Goal: Information Seeking & Learning: Learn about a topic

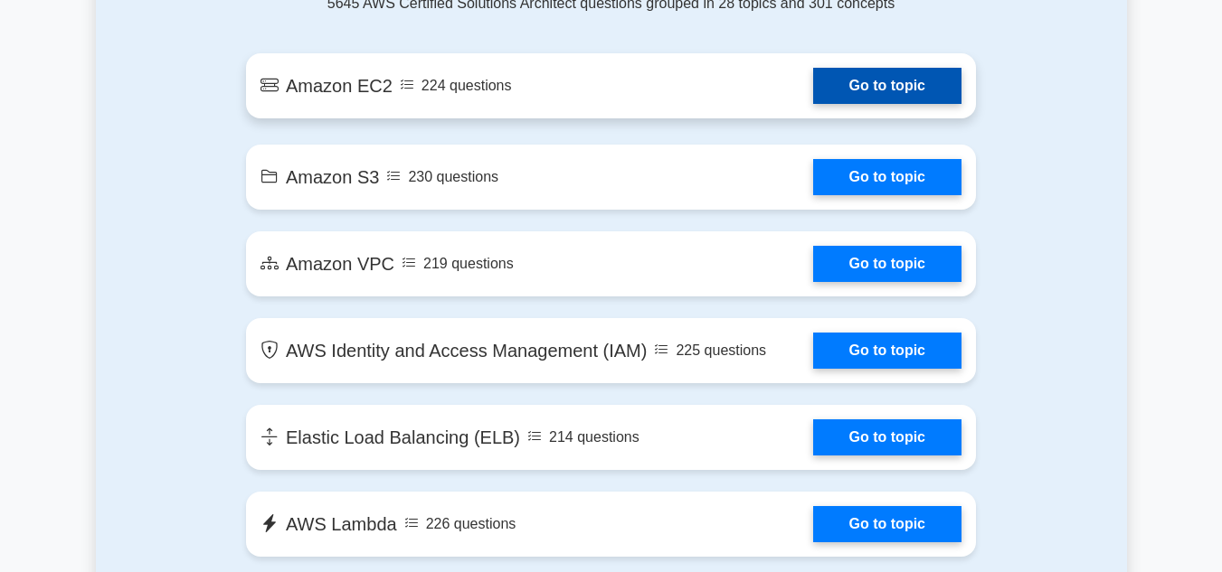
click at [884, 78] on link "Go to topic" at bounding box center [887, 86] width 148 height 36
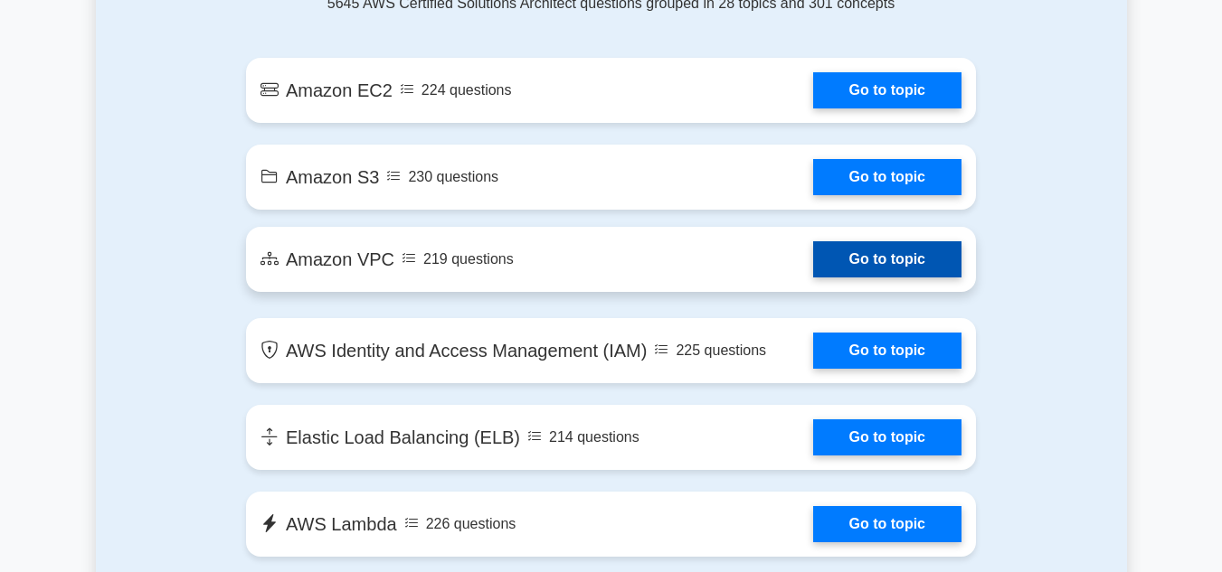
click at [918, 262] on link "Go to topic" at bounding box center [887, 259] width 148 height 36
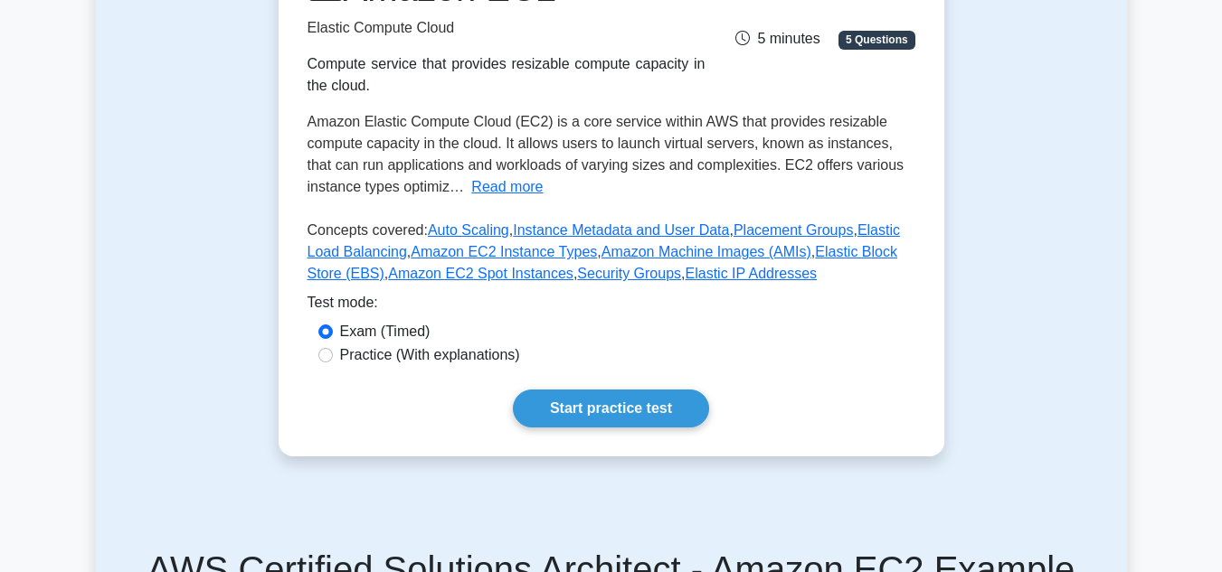
scroll to position [491, 0]
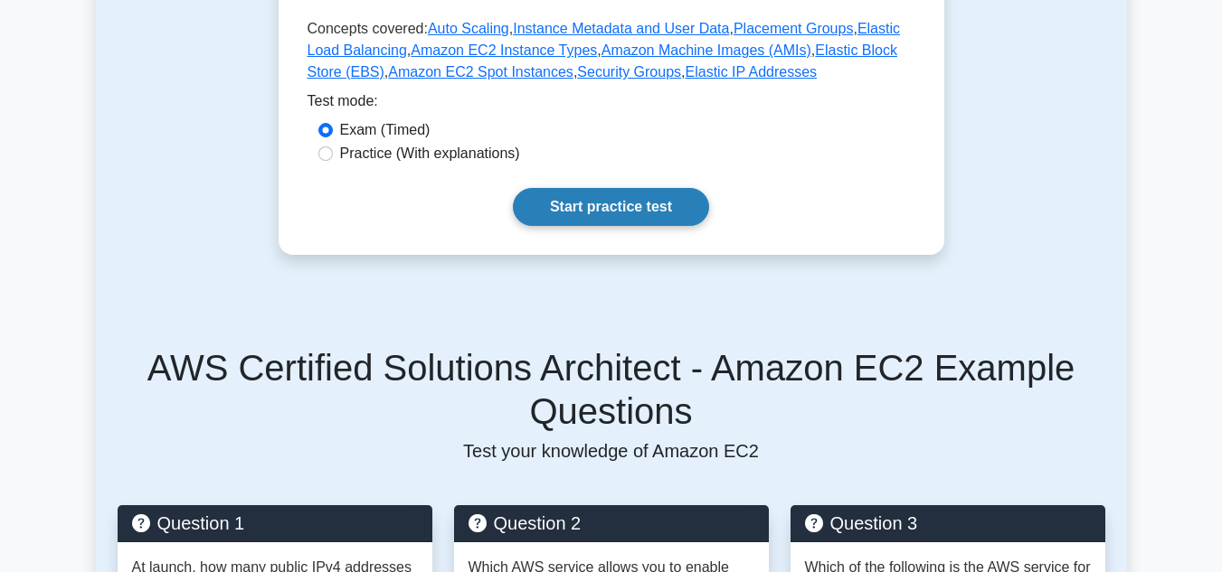
click at [665, 208] on link "Start practice test" at bounding box center [611, 207] width 196 height 38
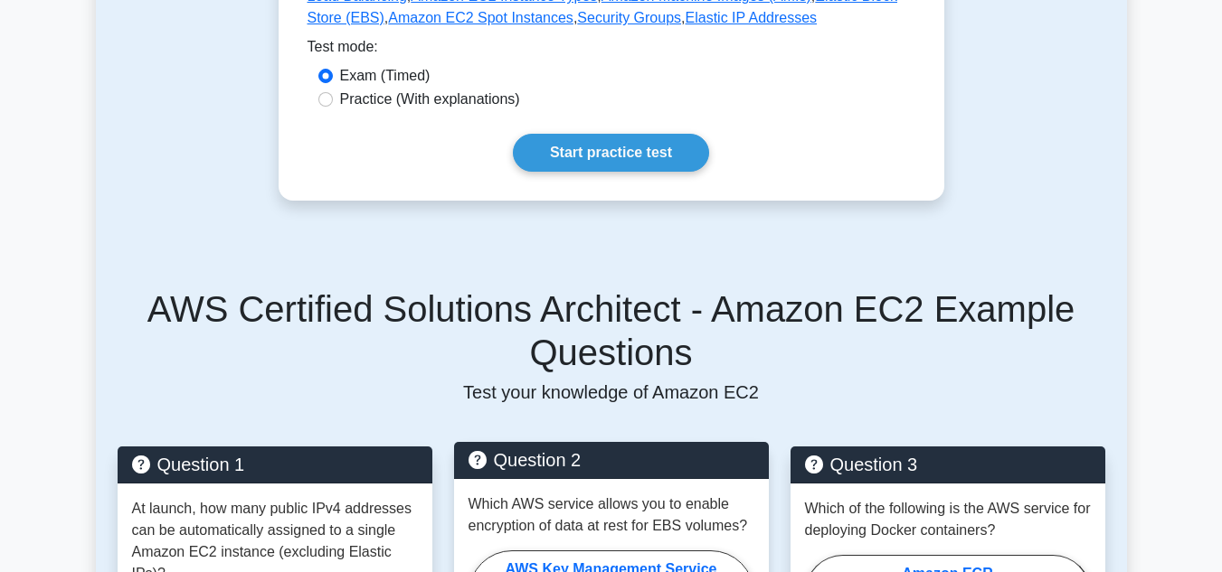
scroll to position [545, 0]
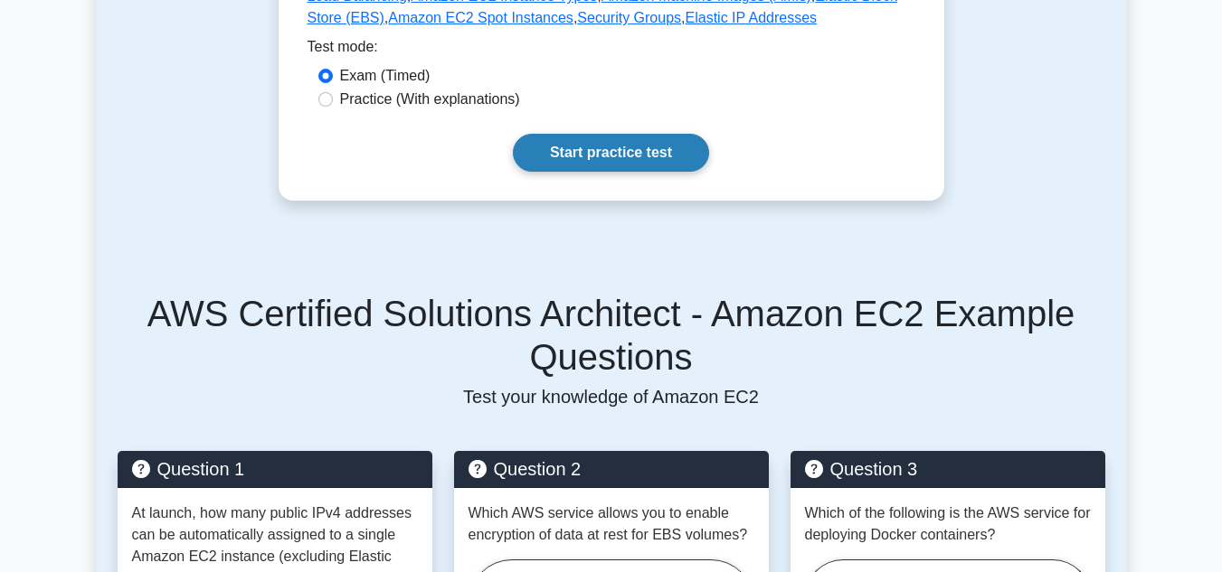
click at [653, 150] on link "Start practice test" at bounding box center [611, 153] width 196 height 38
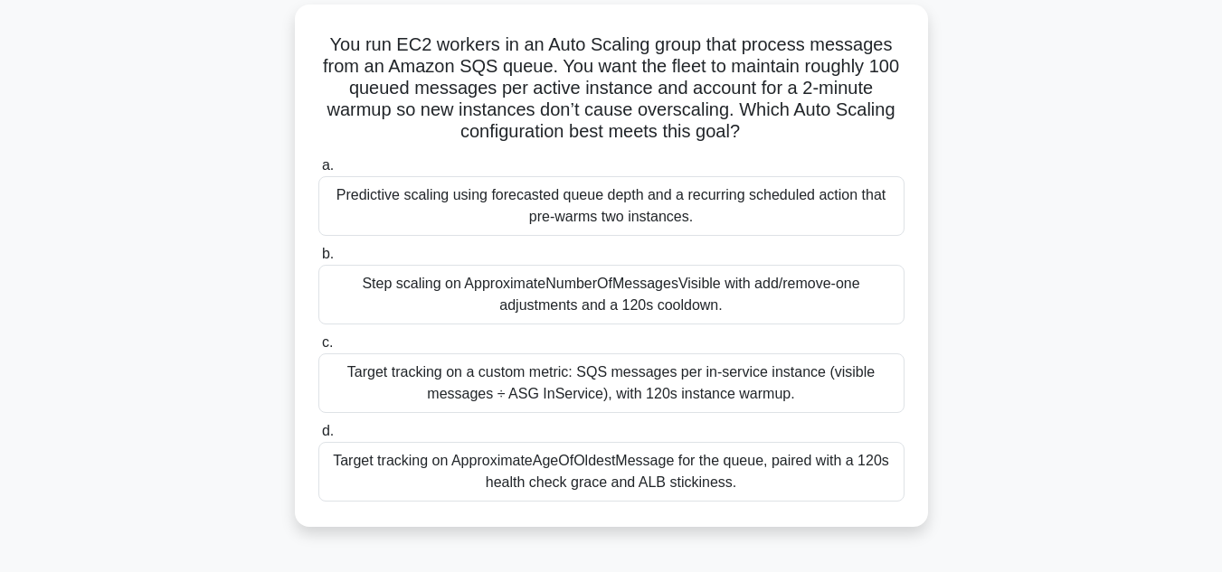
scroll to position [117, 0]
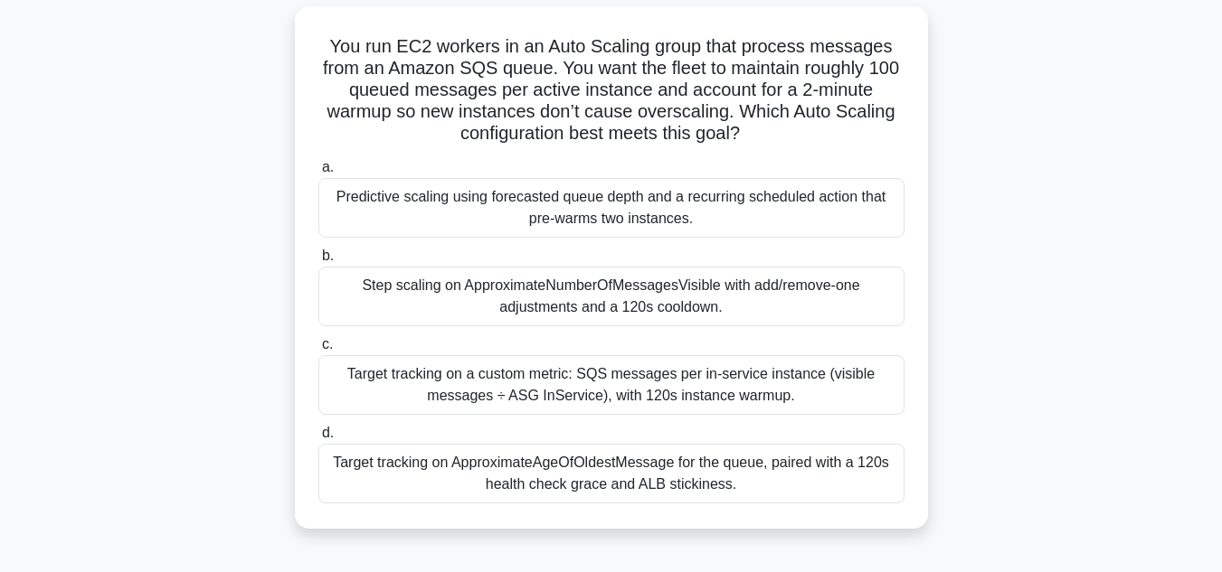
click at [657, 389] on div "Target tracking on a custom metric: SQS messages per in-service instance (visib…" at bounding box center [611, 385] width 586 height 60
click at [318, 351] on input "c. Target tracking on a custom metric: SQS messages per in-service instance (vi…" at bounding box center [318, 345] width 0 height 12
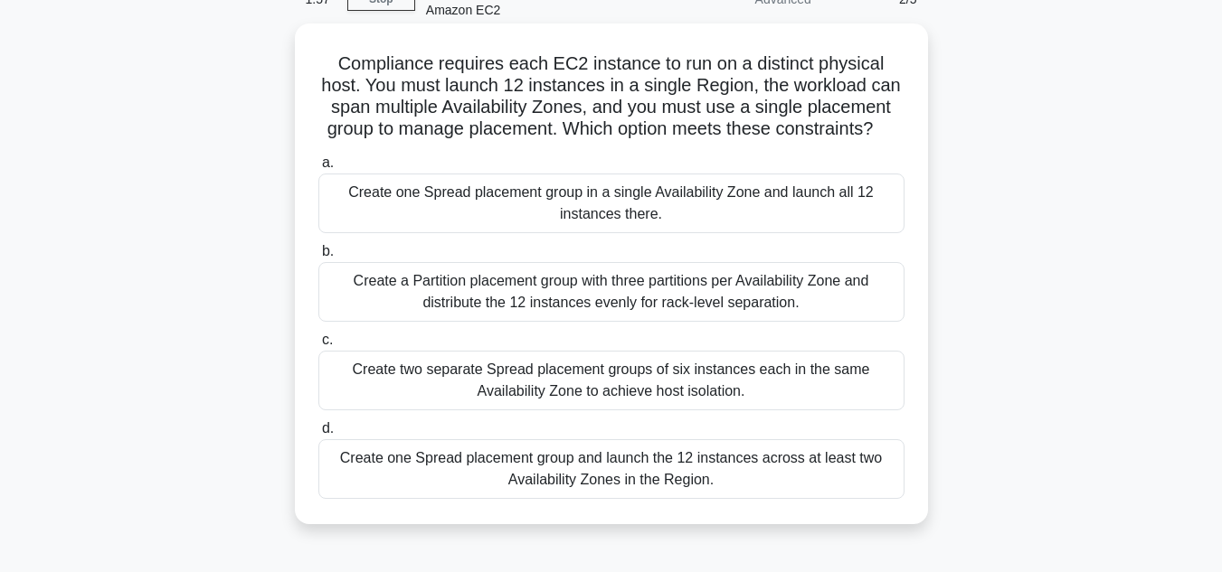
scroll to position [113, 0]
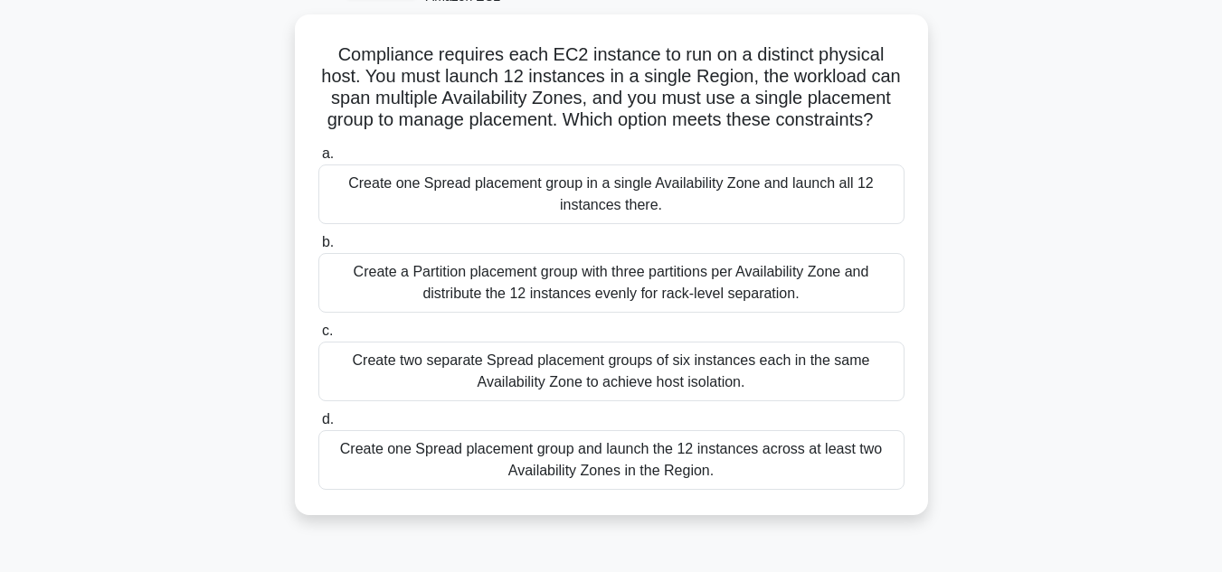
click at [751, 534] on div "Compliance requires each EC2 instance to run on a distinct physical host. You m…" at bounding box center [611, 275] width 1031 height 523
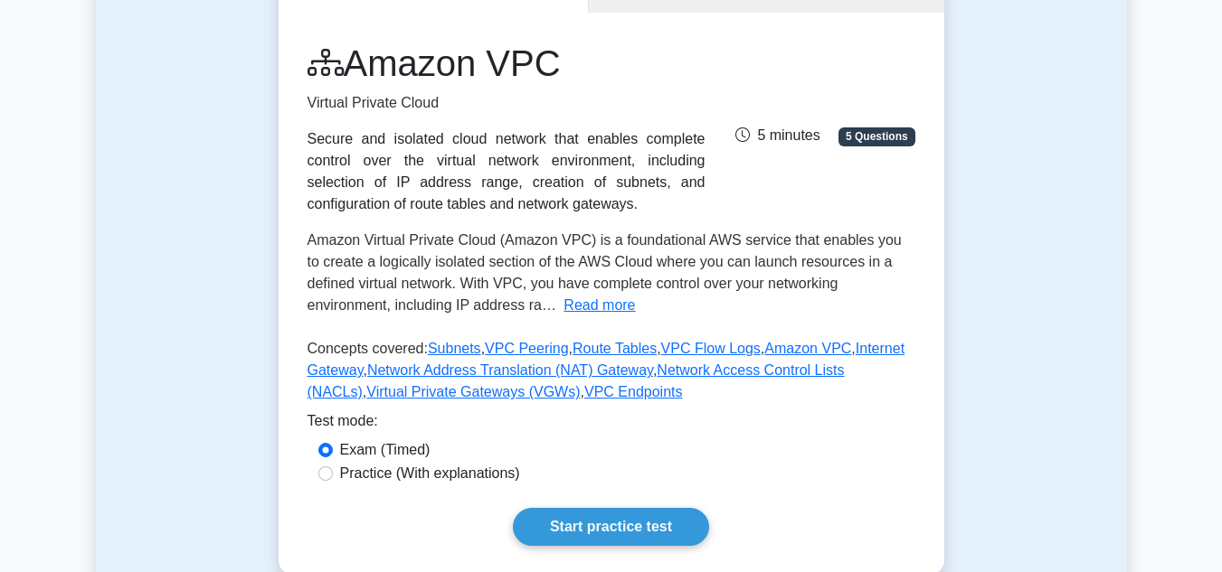
scroll to position [377, 0]
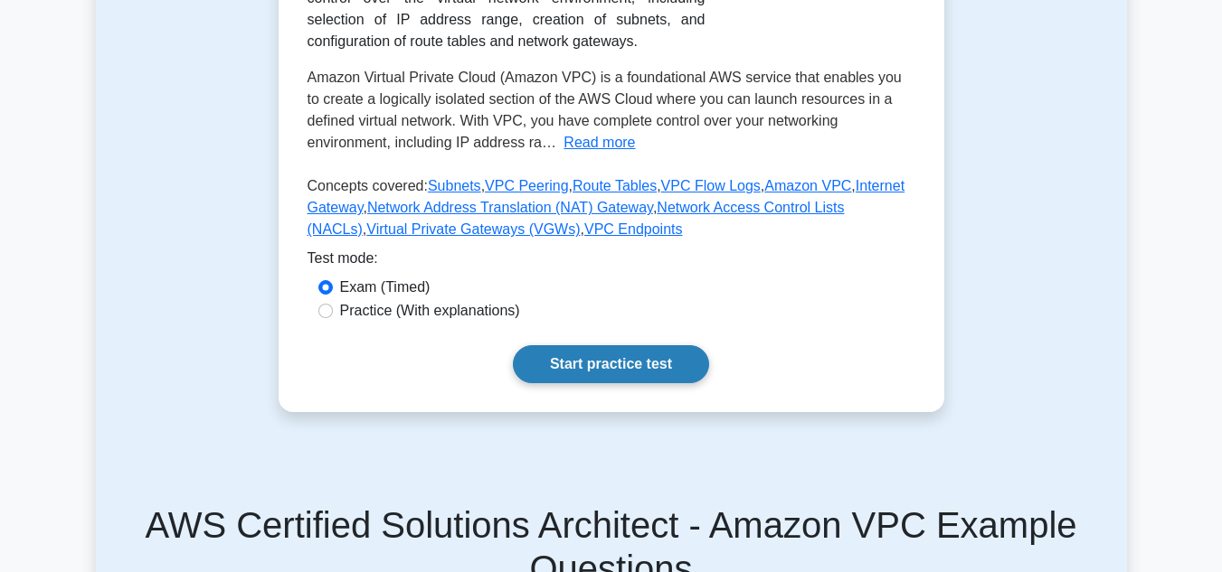
click at [631, 381] on link "Start practice test" at bounding box center [611, 364] width 196 height 38
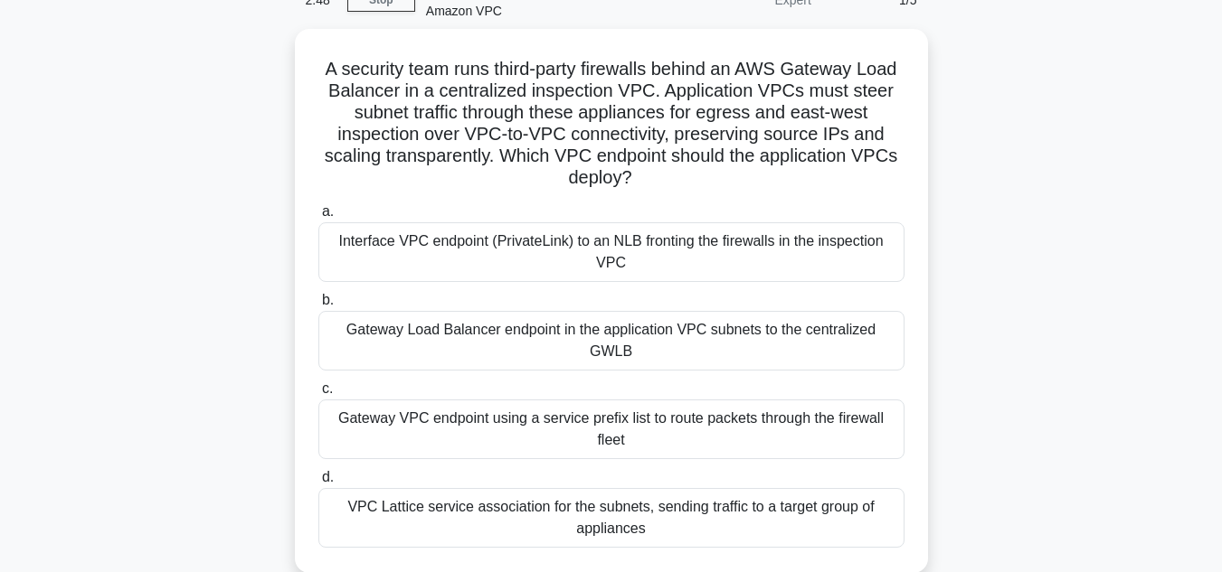
scroll to position [99, 0]
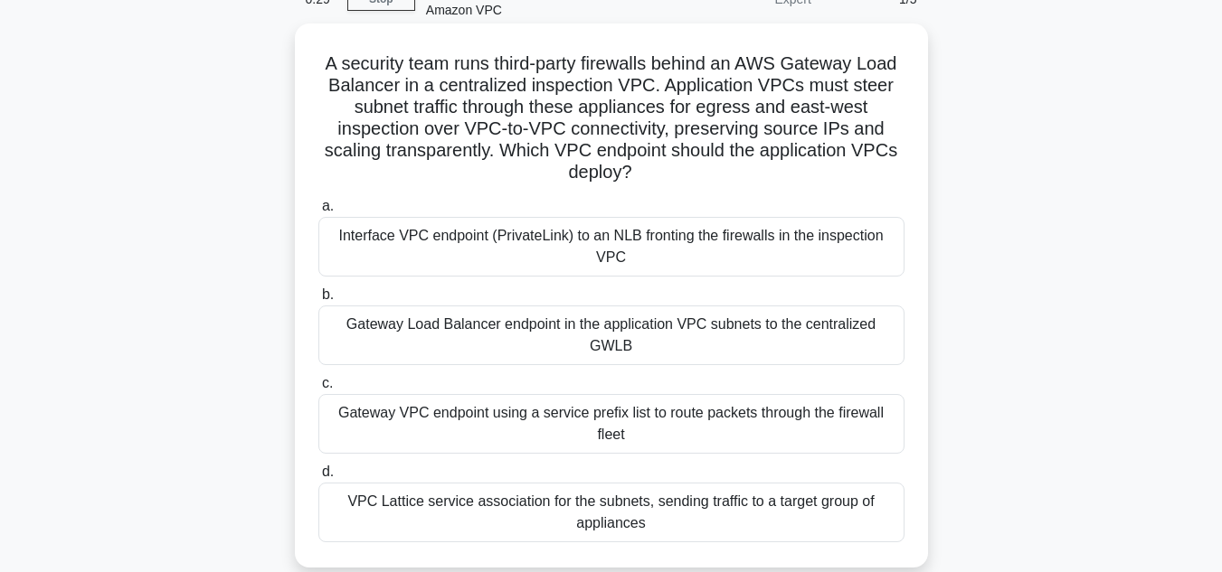
click at [825, 317] on div "Gateway Load Balancer endpoint in the application VPC subnets to the centralize…" at bounding box center [611, 336] width 586 height 60
click at [318, 301] on input "b. Gateway Load Balancer endpoint in the application VPC subnets to the central…" at bounding box center [318, 295] width 0 height 12
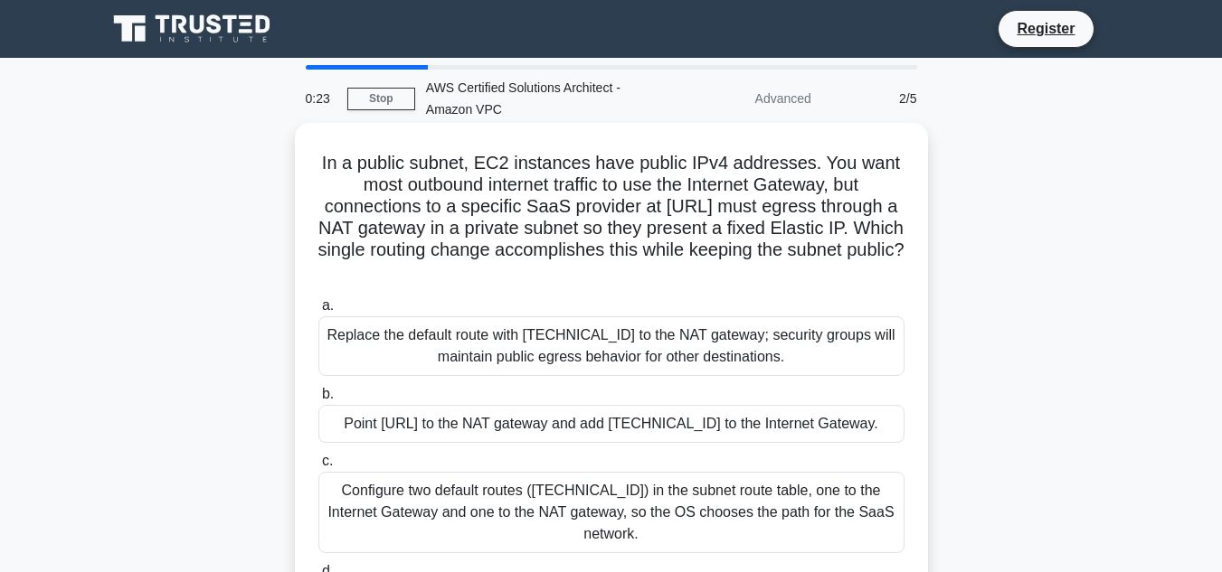
scroll to position [71, 0]
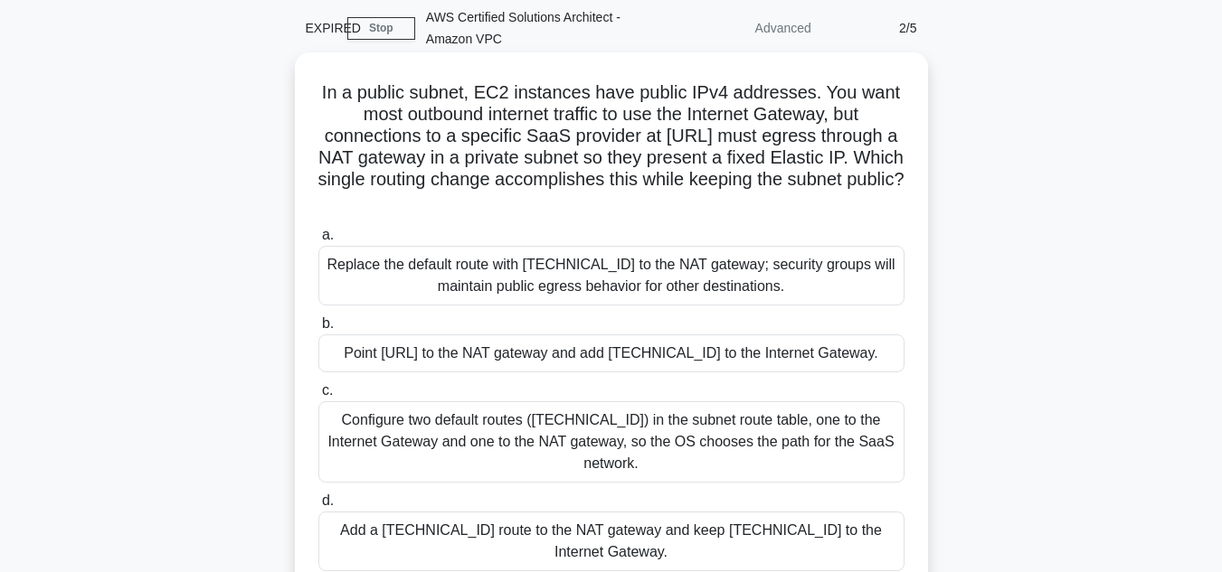
click at [703, 515] on div "Add a 198.51.100.0/24 route to the NAT gateway and keep 0.0.0.0/0 to the Intern…" at bounding box center [611, 542] width 586 height 60
click at [318, 507] on input "d. Add a 198.51.100.0/24 route to the NAT gateway and keep 0.0.0.0/0 to the Int…" at bounding box center [318, 502] width 0 height 12
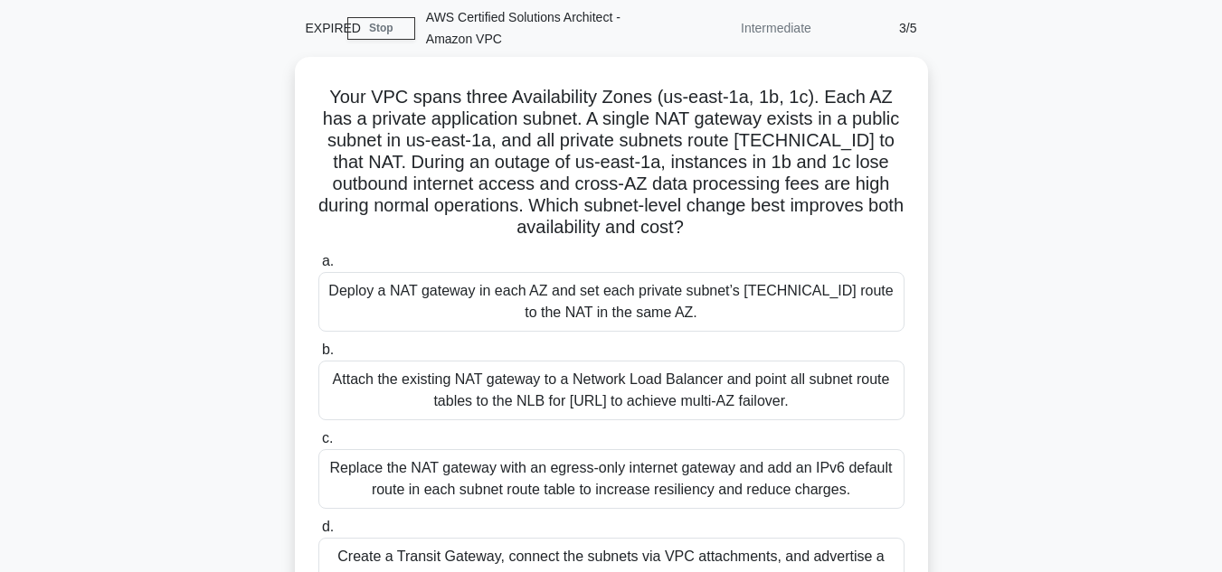
scroll to position [1, 0]
